Goal: Task Accomplishment & Management: Use online tool/utility

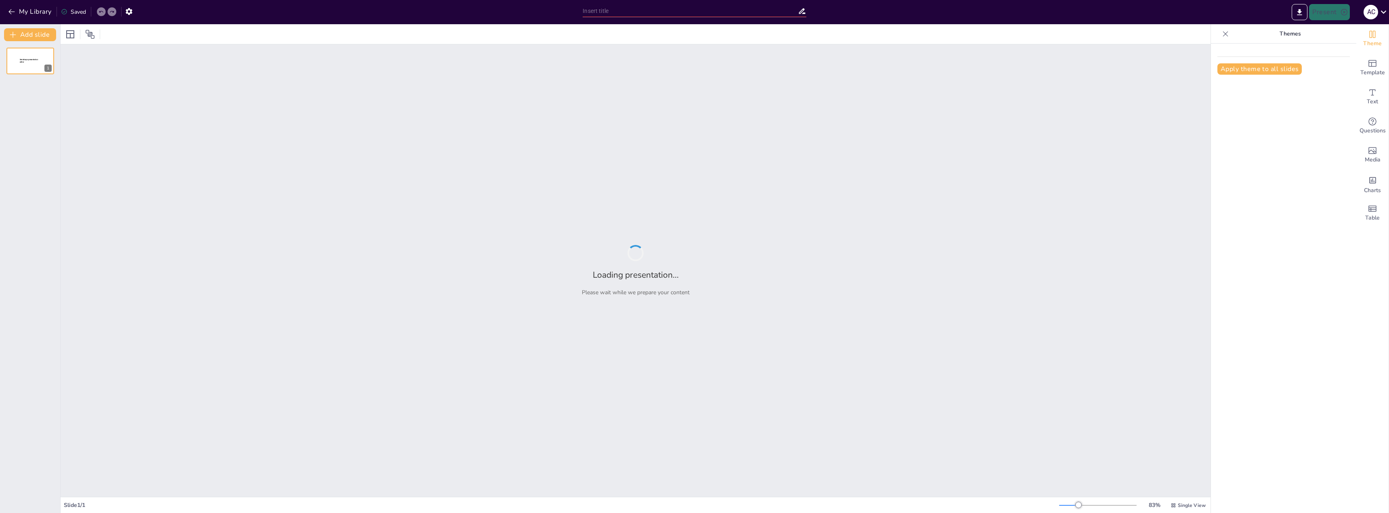
type input "Етапи життєвого циклу ПЗ: Ролі та труднощі в розробці"
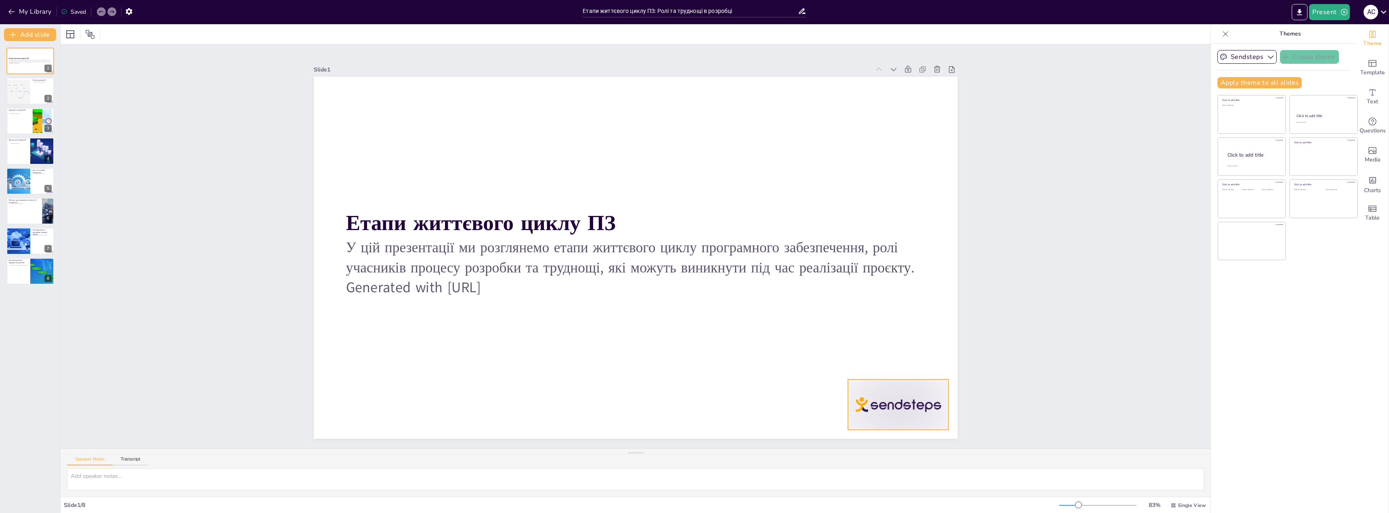
click at [881, 403] on div at bounding box center [898, 405] width 101 height 50
click at [465, 289] on p "Generated with [URL]" at bounding box center [635, 288] width 579 height 20
click at [523, 284] on p "Generated with [URL]" at bounding box center [618, 284] width 537 height 254
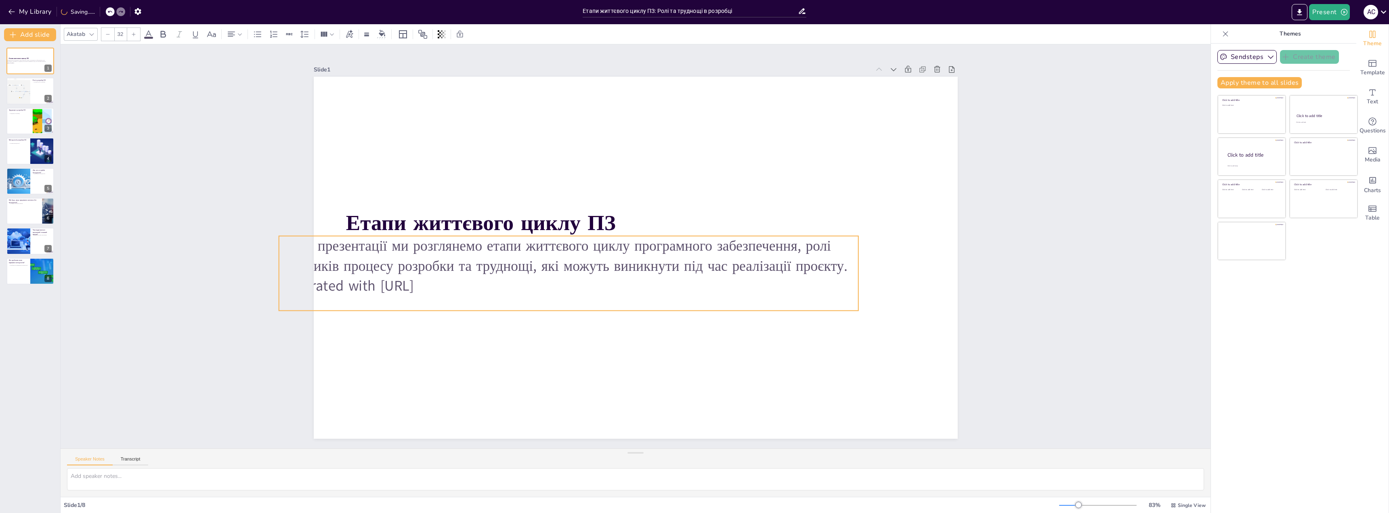
drag, startPoint x: 525, startPoint y: 285, endPoint x: 516, endPoint y: 289, distance: 10.3
click at [515, 288] on p "Generated with [URL]" at bounding box center [564, 279] width 579 height 81
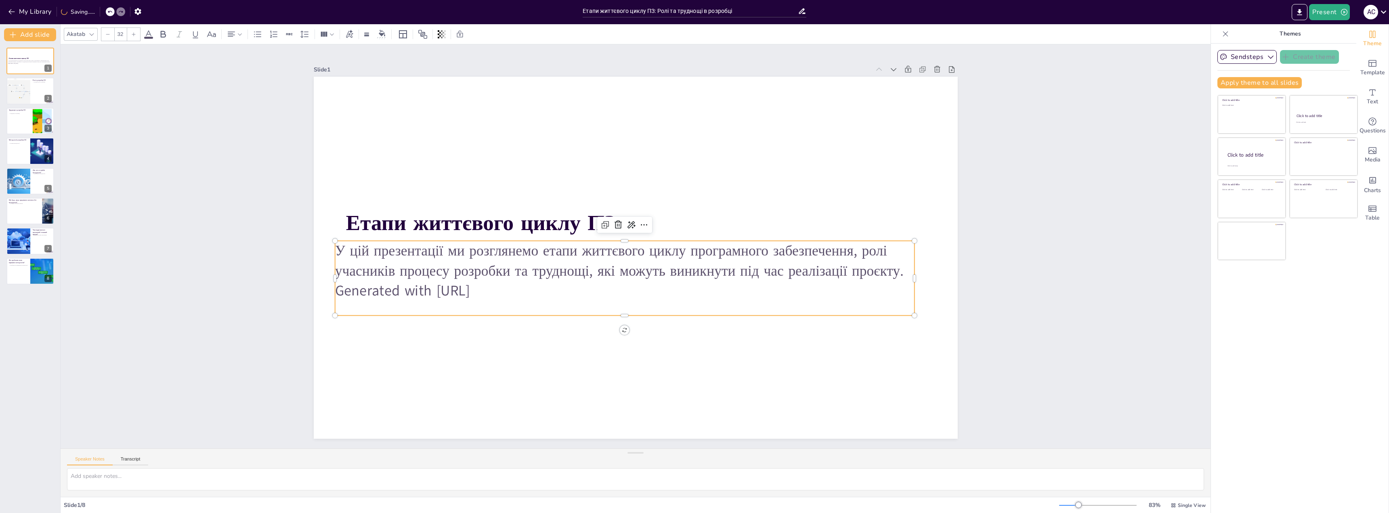
click at [516, 289] on p "Generated with [URL]" at bounding box center [624, 291] width 579 height 20
click at [516, 290] on p "Generated with [URL]" at bounding box center [606, 211] width 357 height 480
click at [516, 290] on p "Generated with [URL]" at bounding box center [620, 289] width 579 height 81
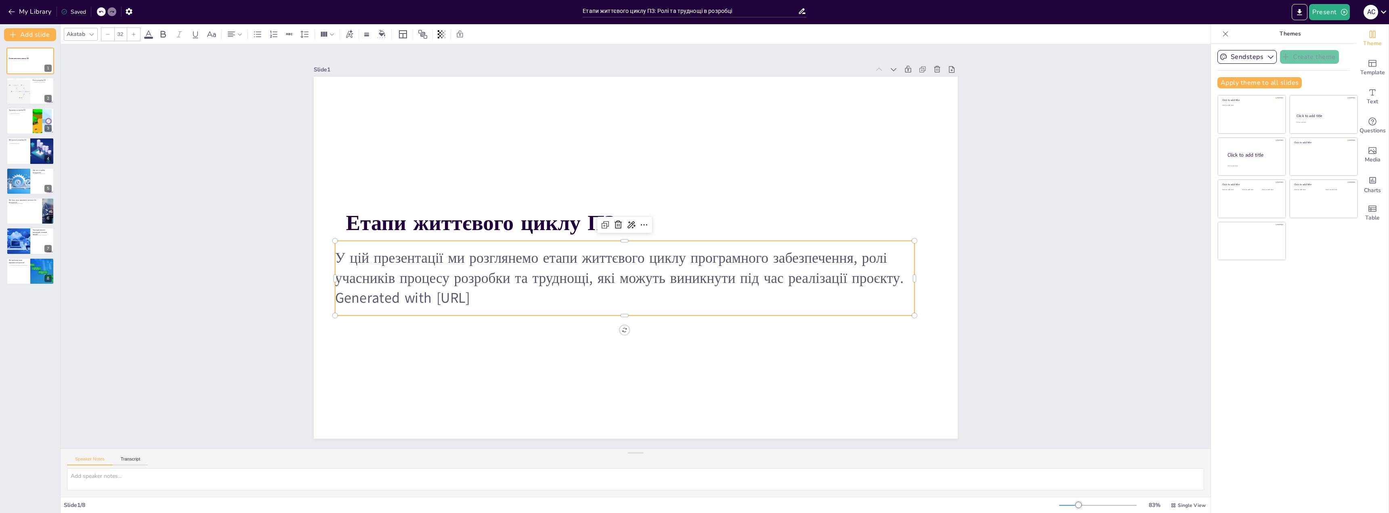
click at [516, 290] on p "Generated with [URL]" at bounding box center [614, 295] width 571 height 140
click at [522, 290] on p "Generated with [URL]" at bounding box center [624, 298] width 579 height 20
click at [524, 323] on div at bounding box center [636, 258] width 644 height 362
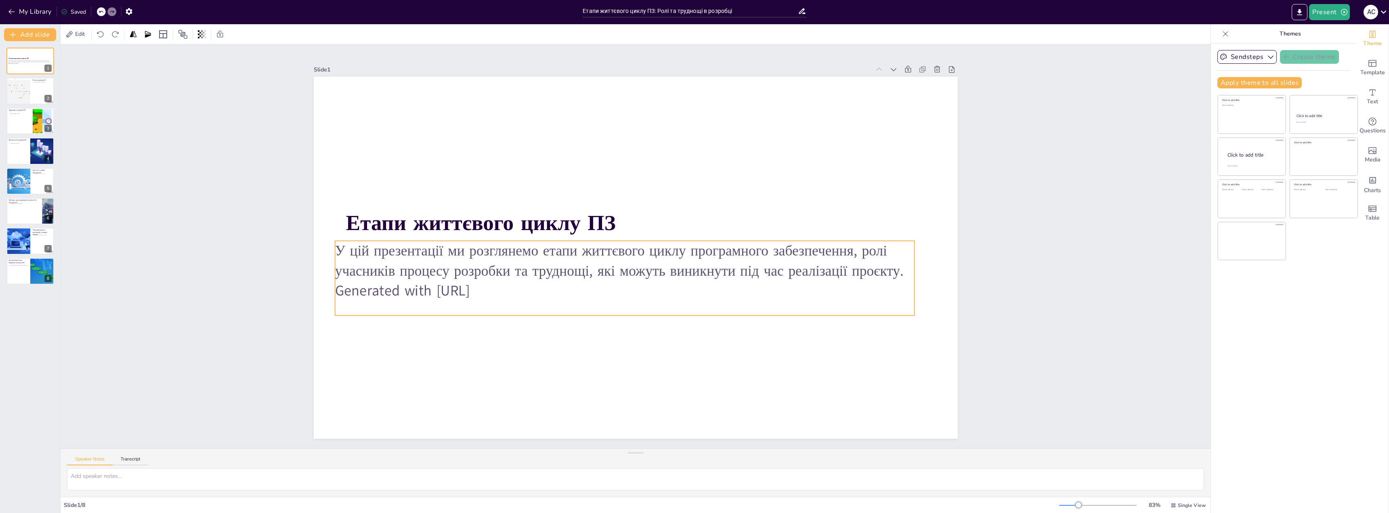
click at [524, 286] on p "Generated with [URL]" at bounding box center [624, 291] width 579 height 20
click at [525, 332] on div at bounding box center [636, 258] width 644 height 362
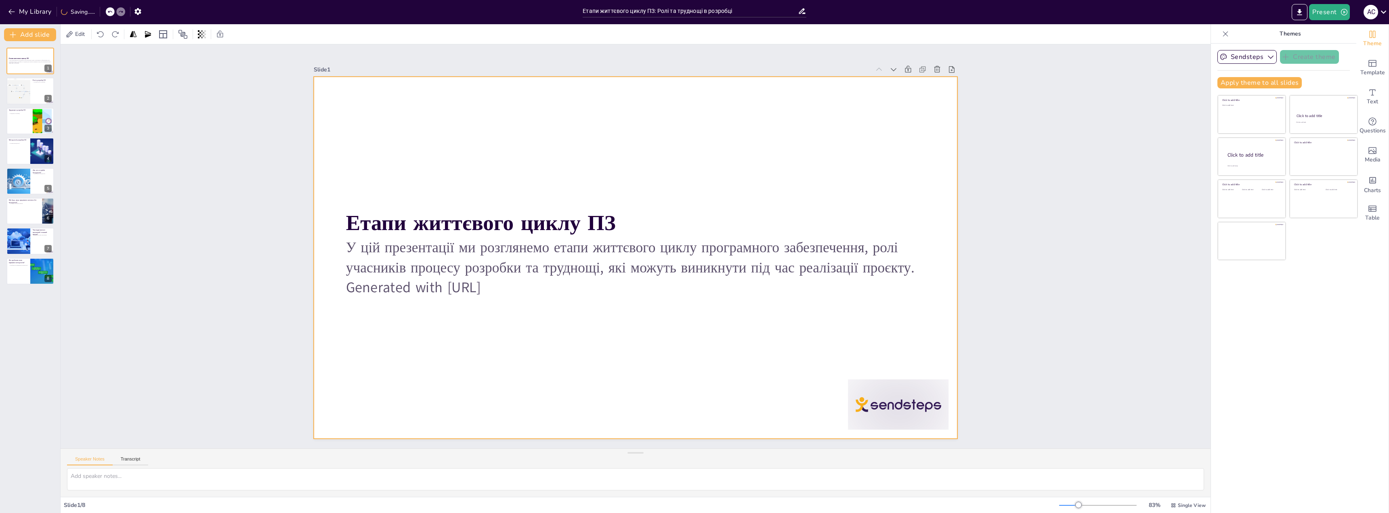
drag, startPoint x: 739, startPoint y: 344, endPoint x: 855, endPoint y: 383, distance: 123.1
click at [739, 344] on div at bounding box center [636, 258] width 644 height 362
click at [863, 386] on div at bounding box center [898, 405] width 101 height 50
click at [483, 302] on div "У цій презентації ми розглянемо етапи життєвого циклу програмного забезпечення,…" at bounding box center [635, 275] width 579 height 75
click at [514, 294] on p "Generated with [URL]" at bounding box center [631, 287] width 578 height 81
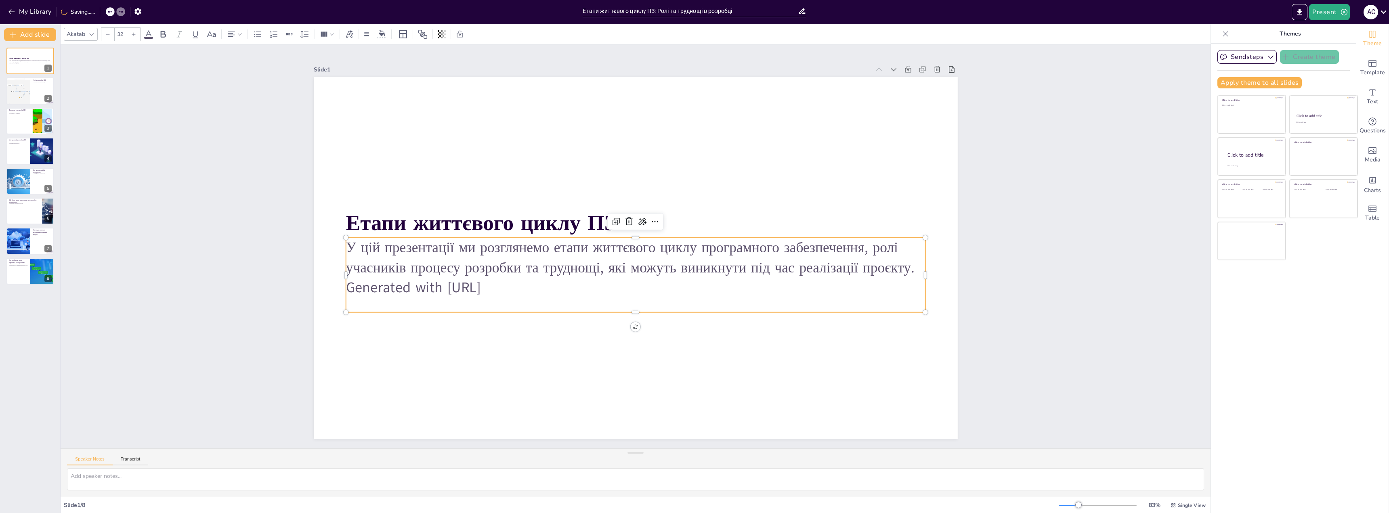
click at [509, 282] on p "Generated with [URL]" at bounding box center [631, 288] width 579 height 80
click at [509, 282] on p "Generated with [URL]" at bounding box center [631, 287] width 579 height 80
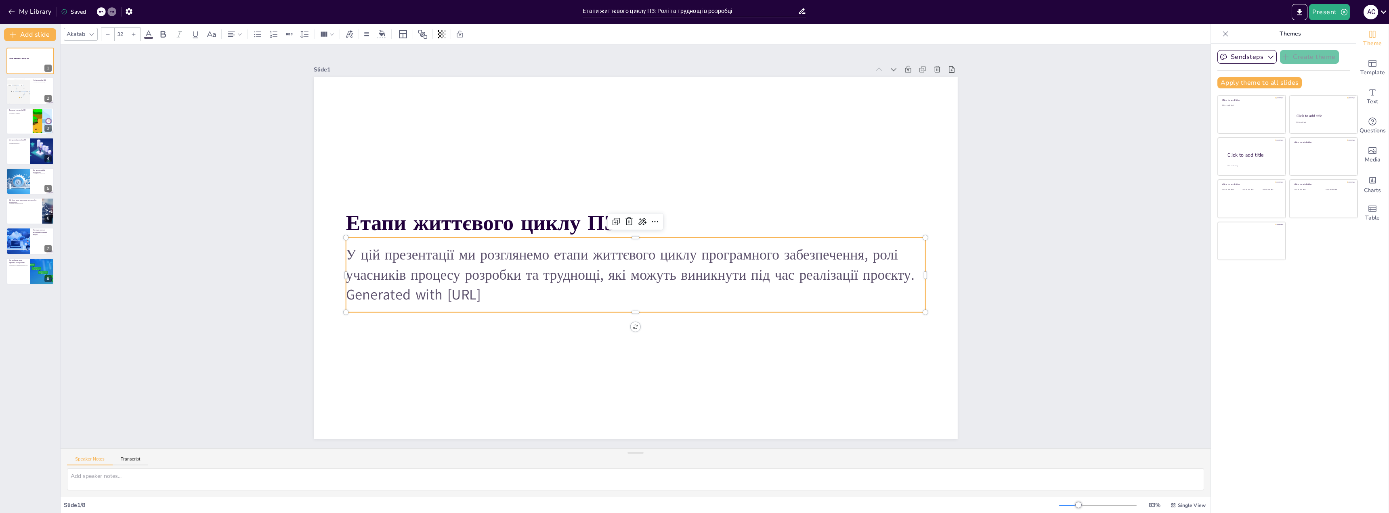
drag, startPoint x: 517, startPoint y: 290, endPoint x: 456, endPoint y: 292, distance: 60.6
click at [456, 292] on p "Generated with [URL]" at bounding box center [635, 295] width 579 height 20
drag, startPoint x: 518, startPoint y: 290, endPoint x: 344, endPoint y: 288, distance: 174.4
click at [346, 288] on p "Generated with [URL]" at bounding box center [635, 295] width 579 height 20
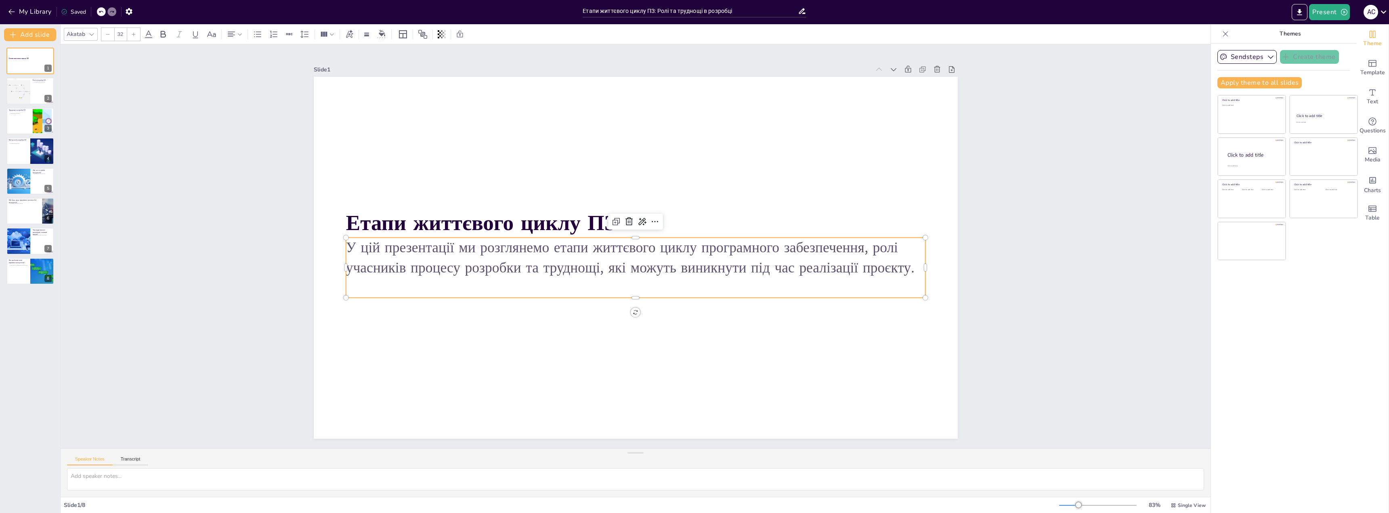
click at [535, 273] on p "У цій презентації ми розглянемо етапи життєвого циклу програмного забезпечення,…" at bounding box center [635, 258] width 579 height 40
click at [515, 253] on p "У цій презентації ми розглянемо етапи життєвого циклу програмного забезпечення,…" at bounding box center [635, 258] width 579 height 40
click at [491, 305] on div at bounding box center [634, 258] width 678 height 428
click at [46, 95] on div "2" at bounding box center [48, 98] width 7 height 7
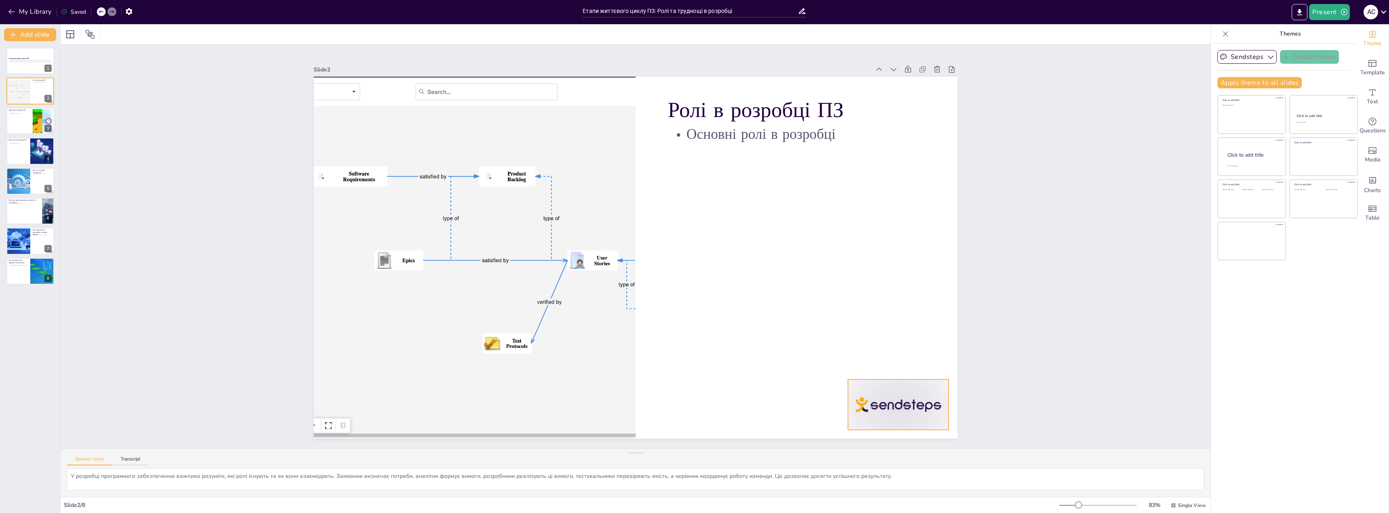
click at [785, 167] on div at bounding box center [636, 258] width 644 height 362
click at [739, 187] on div at bounding box center [636, 258] width 644 height 362
click at [38, 125] on div at bounding box center [42, 121] width 84 height 25
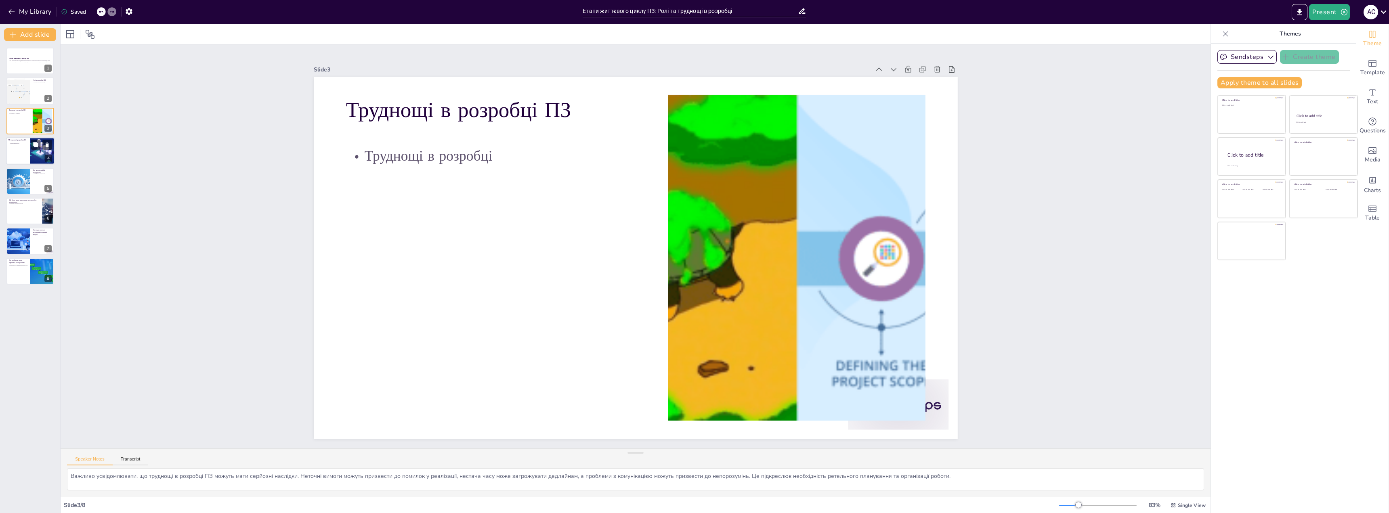
click at [15, 140] on p "Методології розробки ПЗ" at bounding box center [17, 140] width 19 height 2
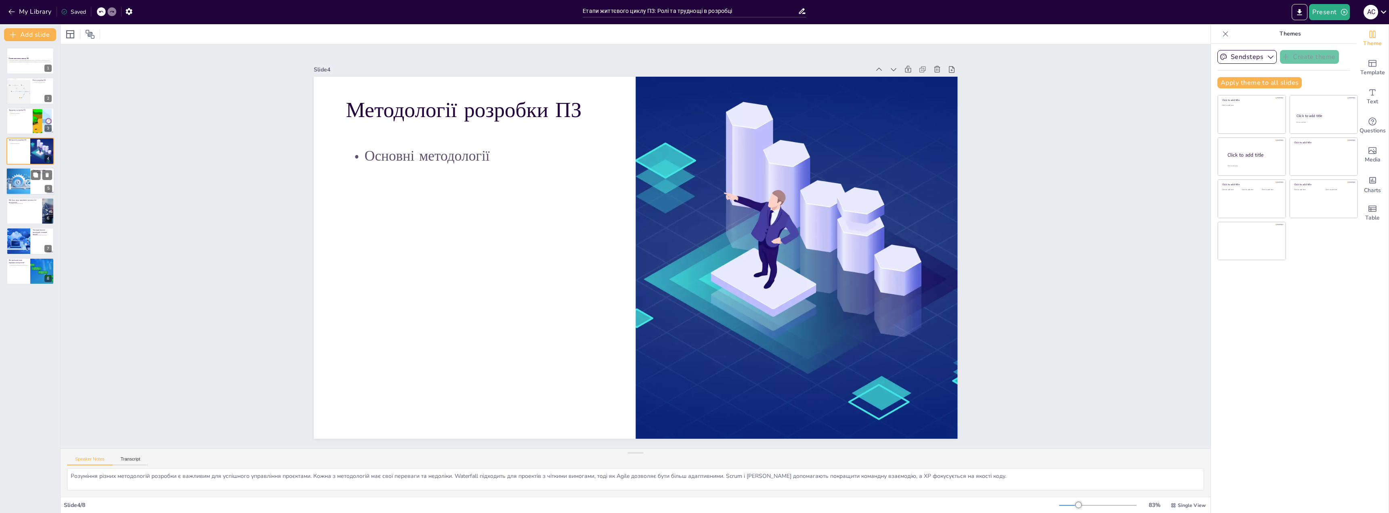
click at [21, 178] on div at bounding box center [18, 181] width 49 height 27
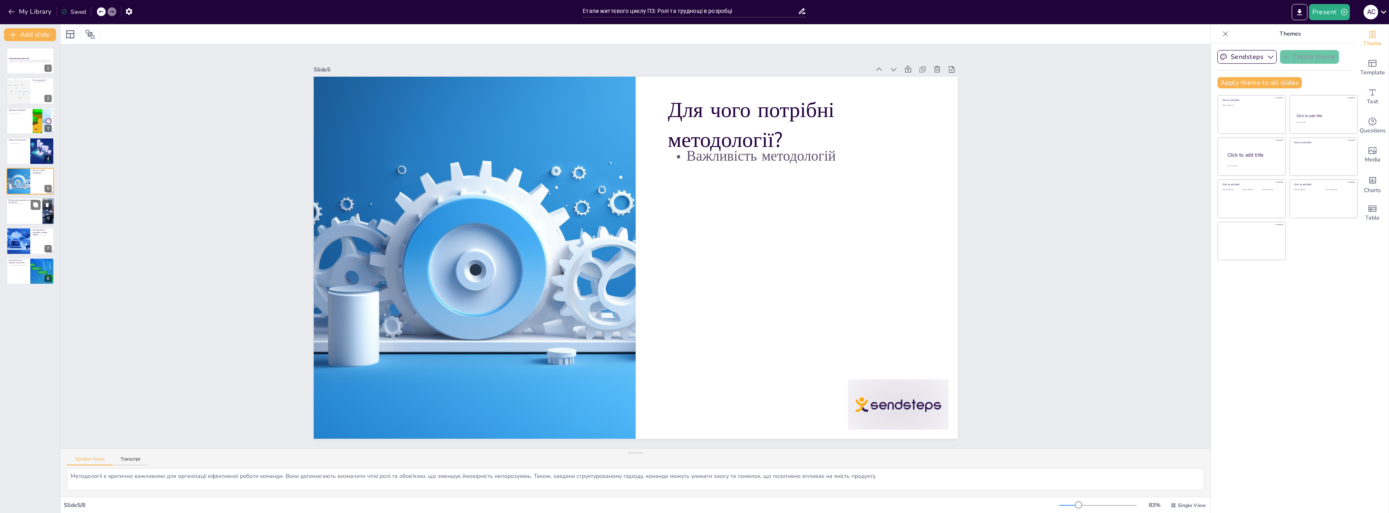
click at [23, 206] on div at bounding box center [30, 210] width 48 height 27
type textarea "Якщо команда працює без чіткої методології, це може призвести до серйозних насл…"
